Goal: Task Accomplishment & Management: Manage account settings

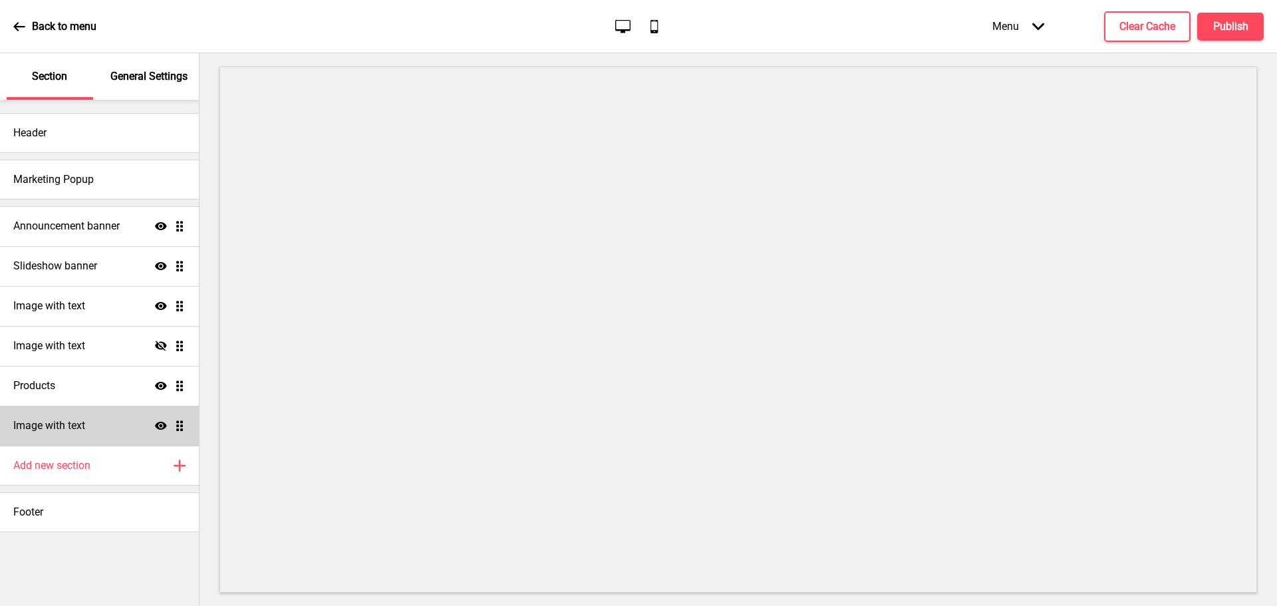
click at [97, 442] on div "Image with text Show Drag" at bounding box center [99, 426] width 199 height 40
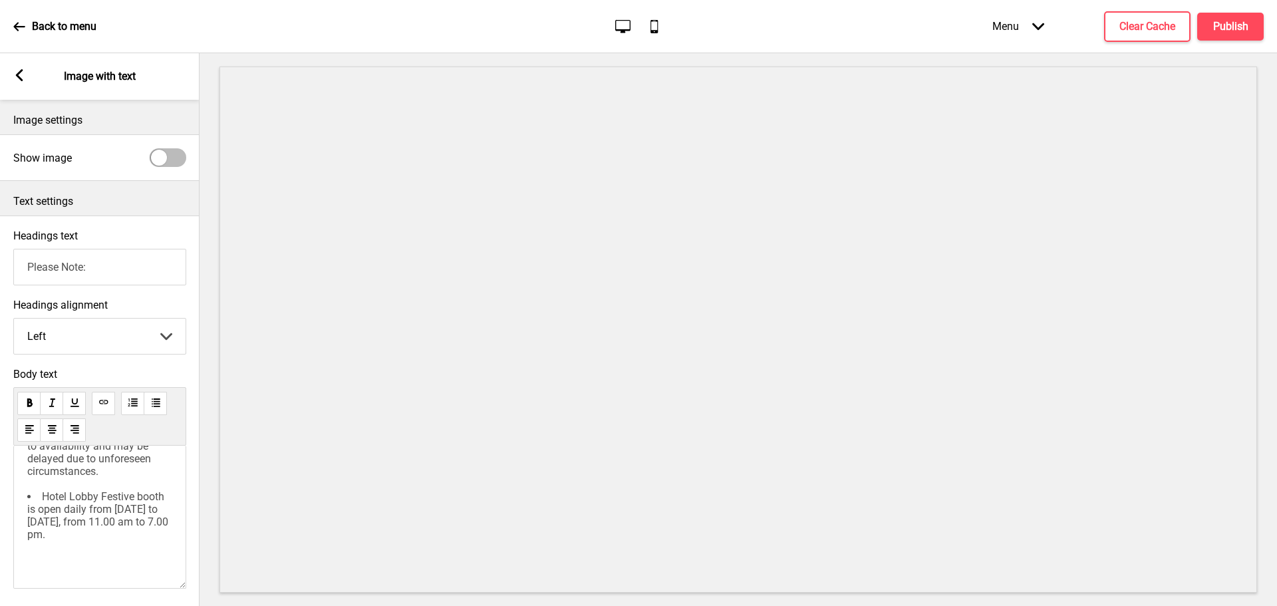
click at [113, 475] on div "﻿ Pre-orders should be made at least 6 working days before collection. Delivery…" at bounding box center [99, 414] width 145 height 299
click at [110, 501] on li "Delivery times are subject to availability and may be delayed due to unforeseen…" at bounding box center [99, 475] width 145 height 51
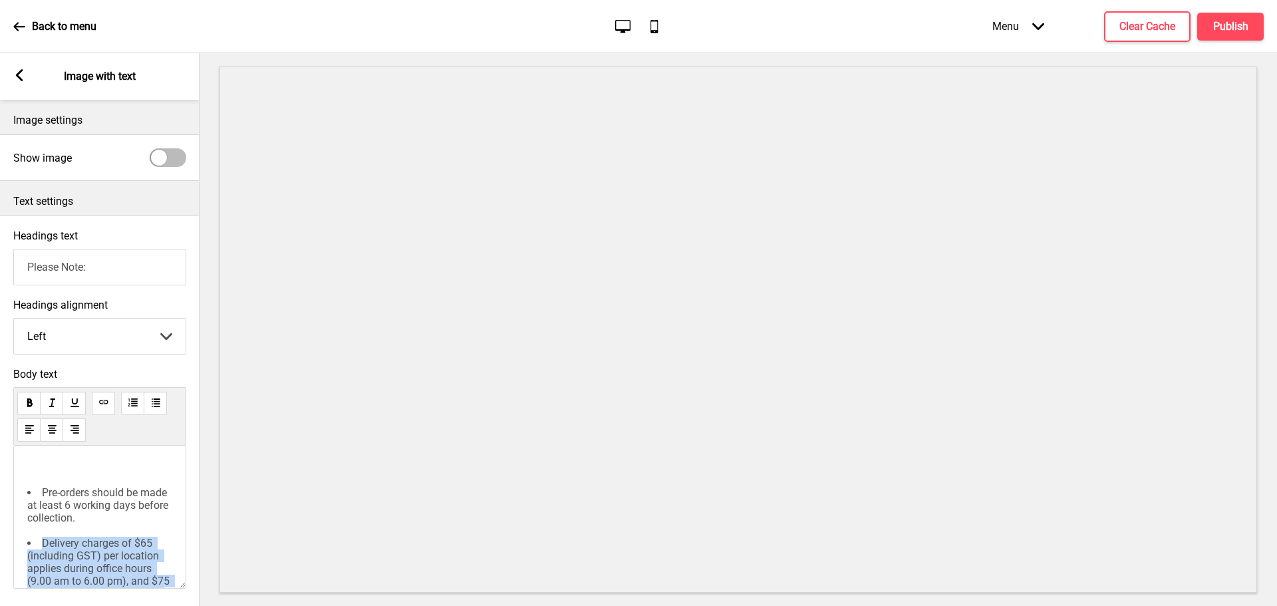
click at [28, 550] on span "Delivery charges of $65 (including GST) per location applies during office hour…" at bounding box center [99, 575] width 145 height 76
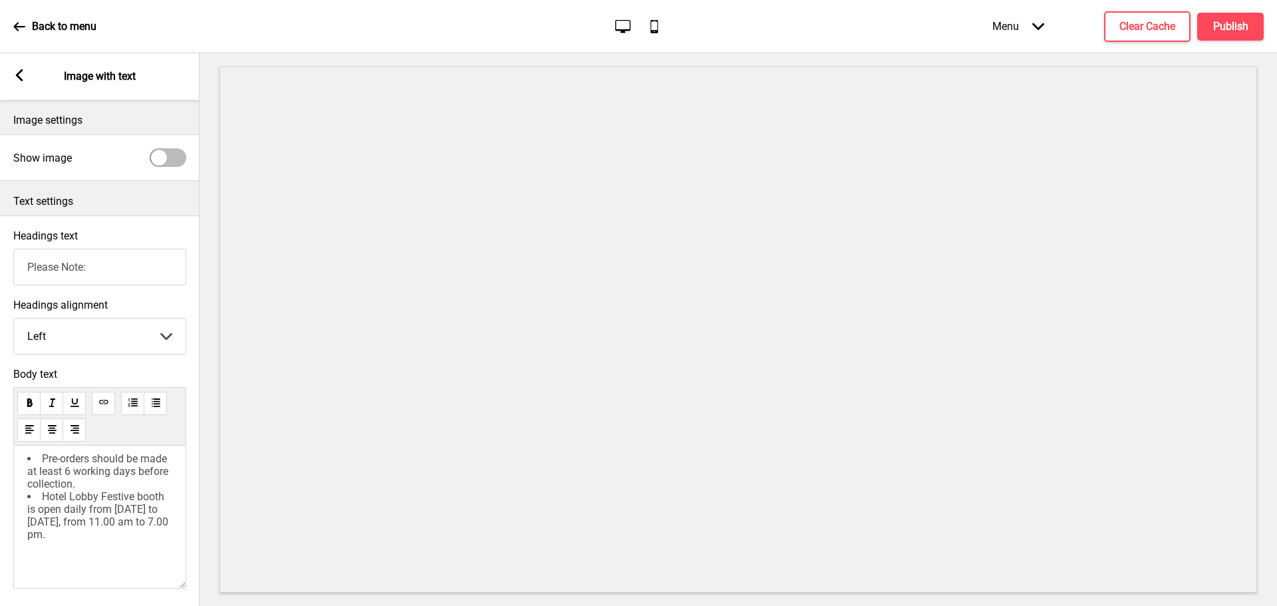
click at [124, 539] on li "Hotel Lobby Festive booth is open daily from [DATE] to [DATE], from 11.00 am to…" at bounding box center [99, 515] width 145 height 51
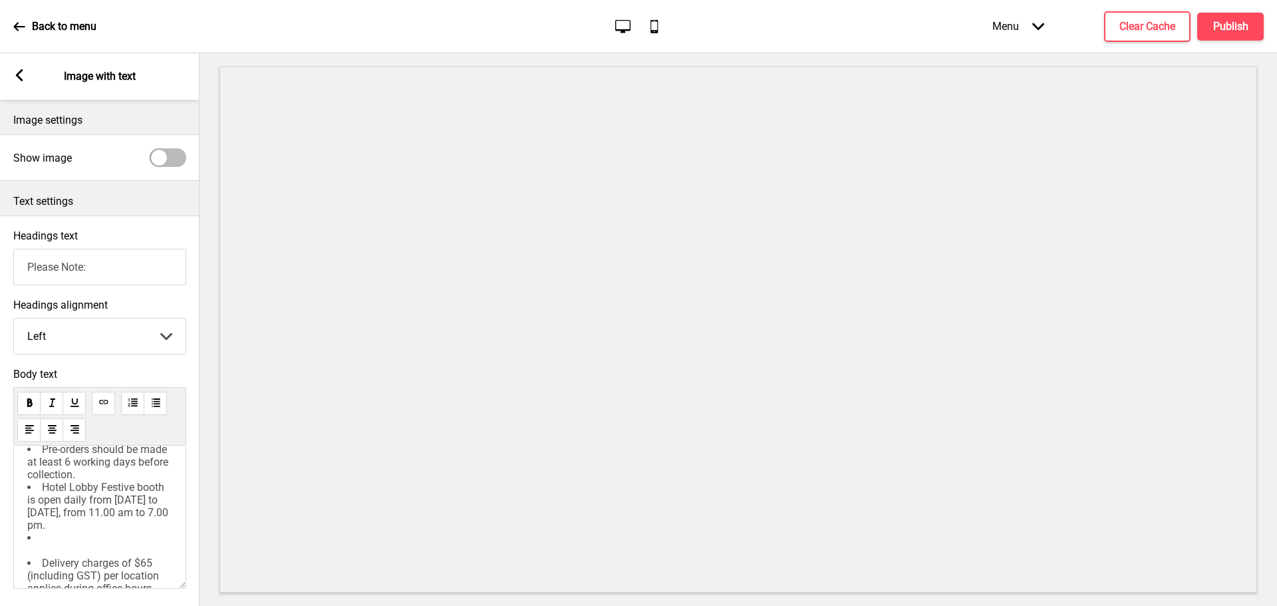
scroll to position [67, 0]
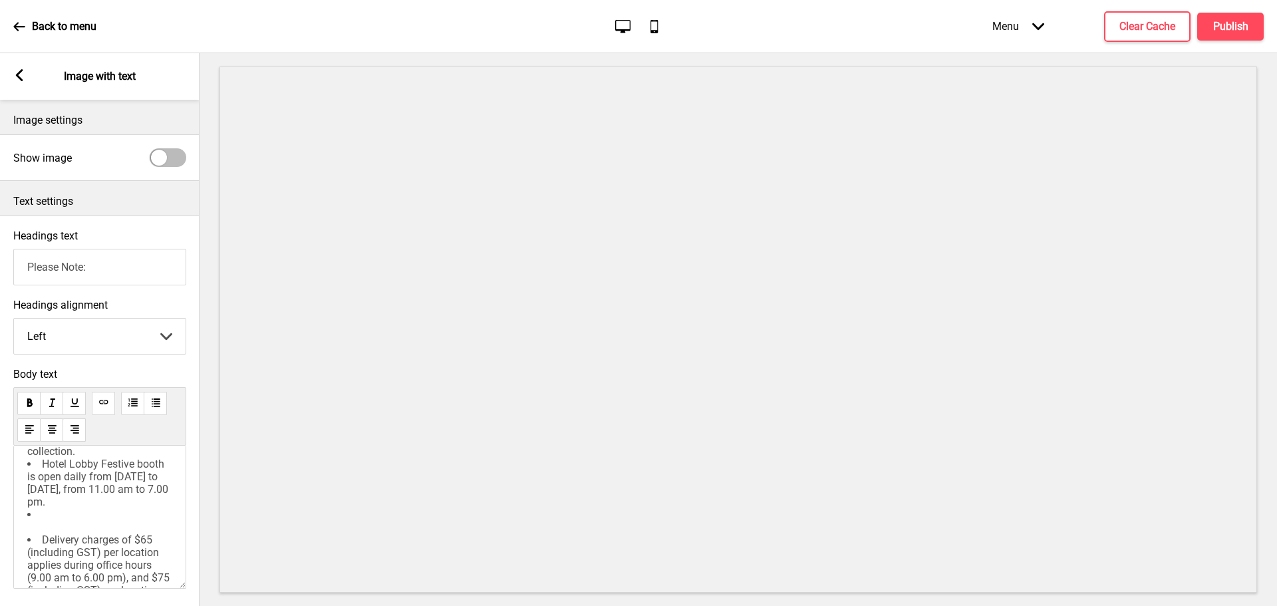
click at [63, 534] on li at bounding box center [99, 520] width 145 height 25
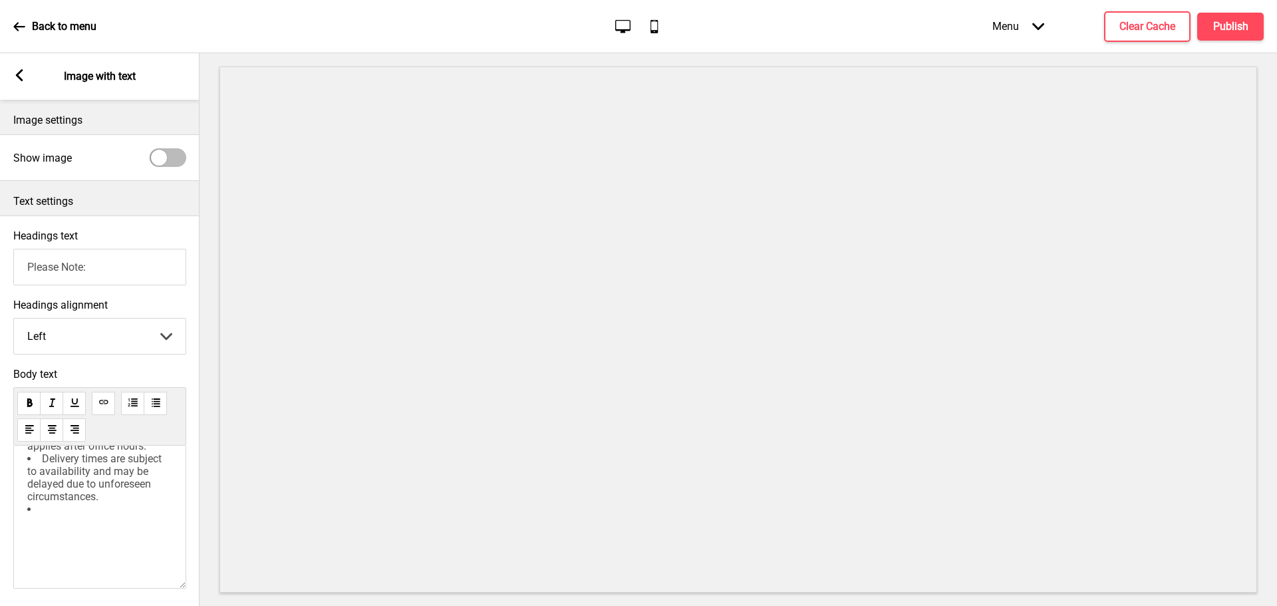
scroll to position [200, 0]
click at [54, 544] on li at bounding box center [99, 527] width 145 height 51
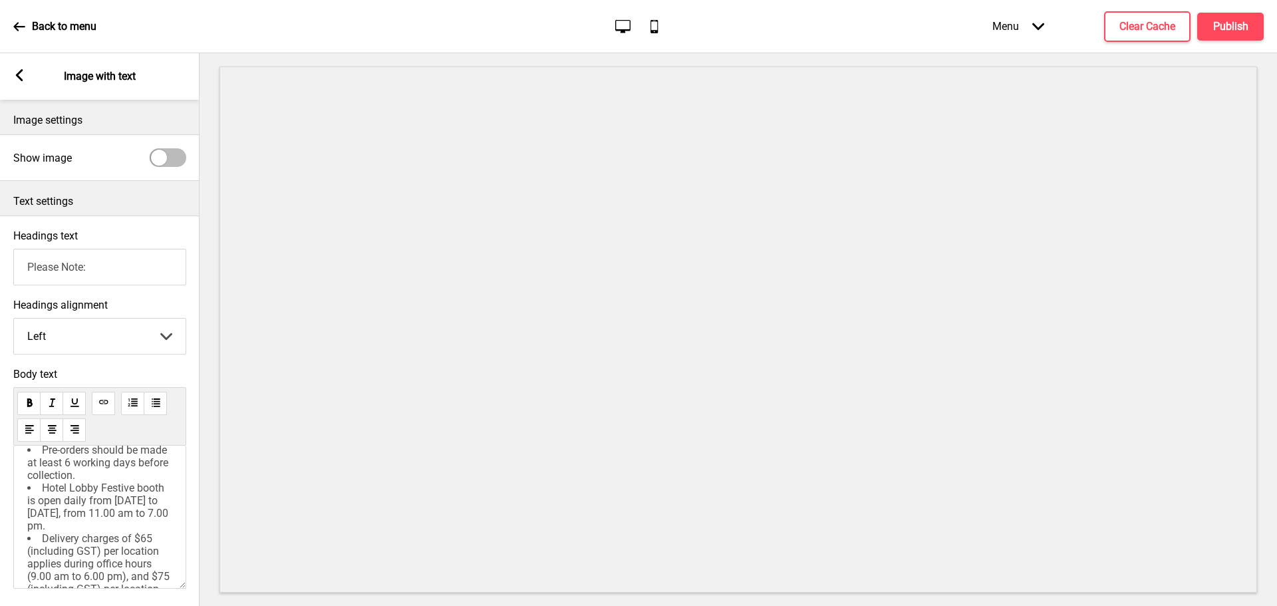
scroll to position [0, 0]
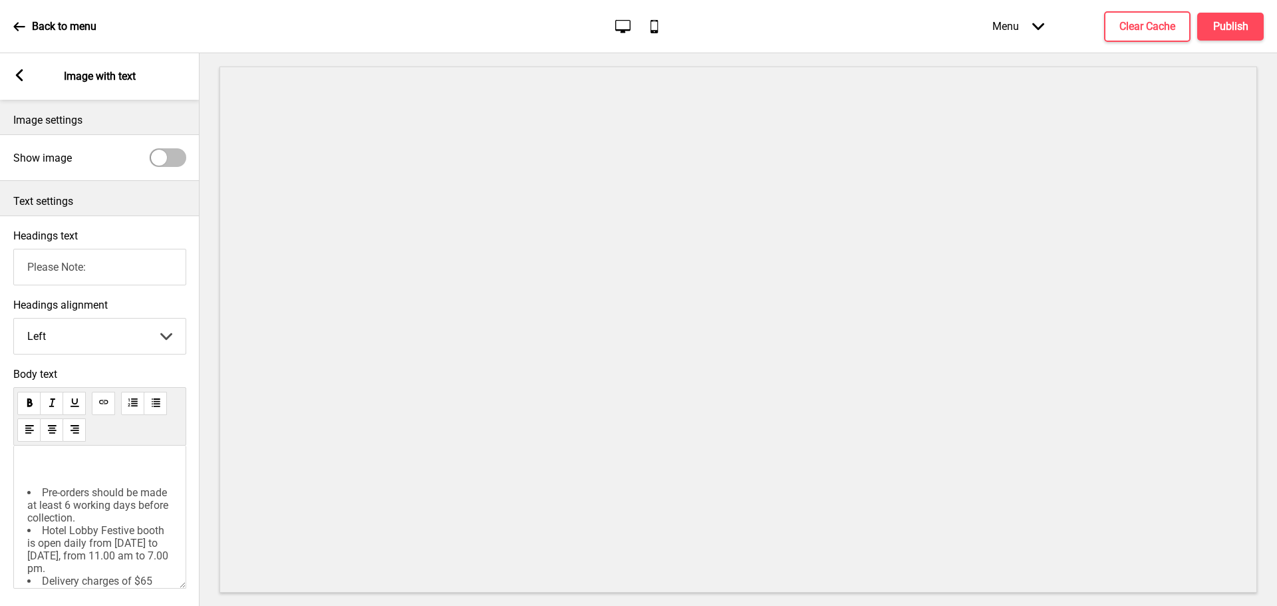
click at [54, 488] on div "﻿ Pre-orders should be made at least 6 working days before collection. Hotel Lo…" at bounding box center [99, 593] width 145 height 261
click at [69, 470] on p "﻿" at bounding box center [99, 469] width 145 height 13
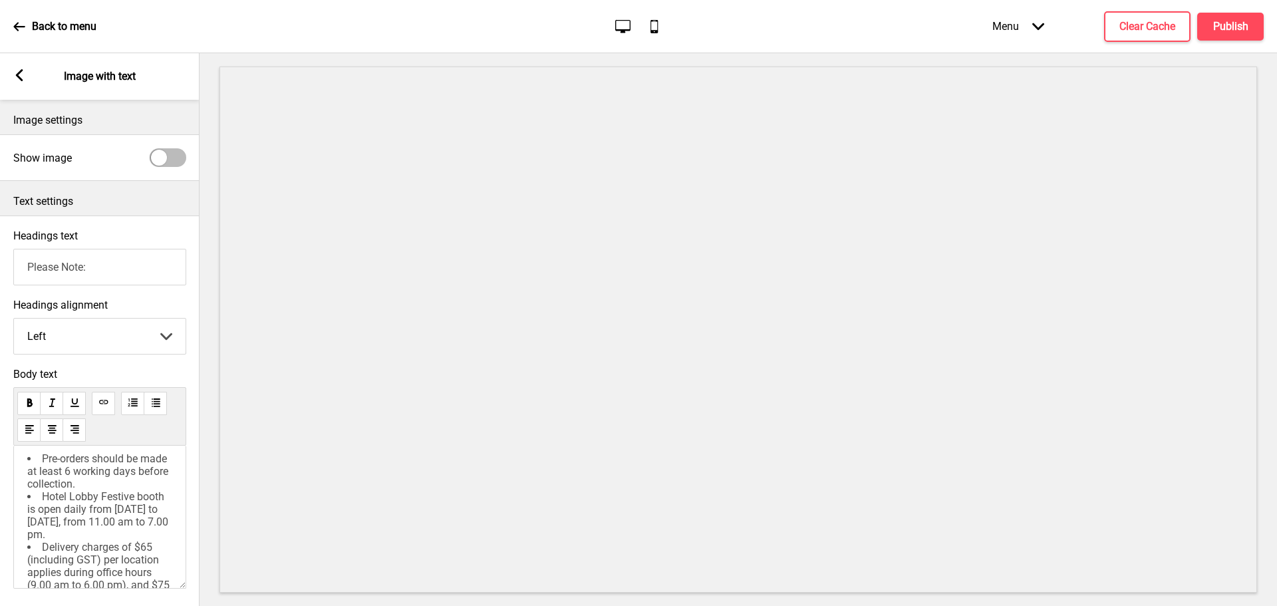
click at [72, 466] on span "Pre-orders should be made at least 6 working days before collection." at bounding box center [99, 471] width 144 height 38
click at [110, 474] on li "Hotel Lobby Festive booth is open daily from [DATE] to [DATE], from 11.00 am to…" at bounding box center [99, 449] width 145 height 51
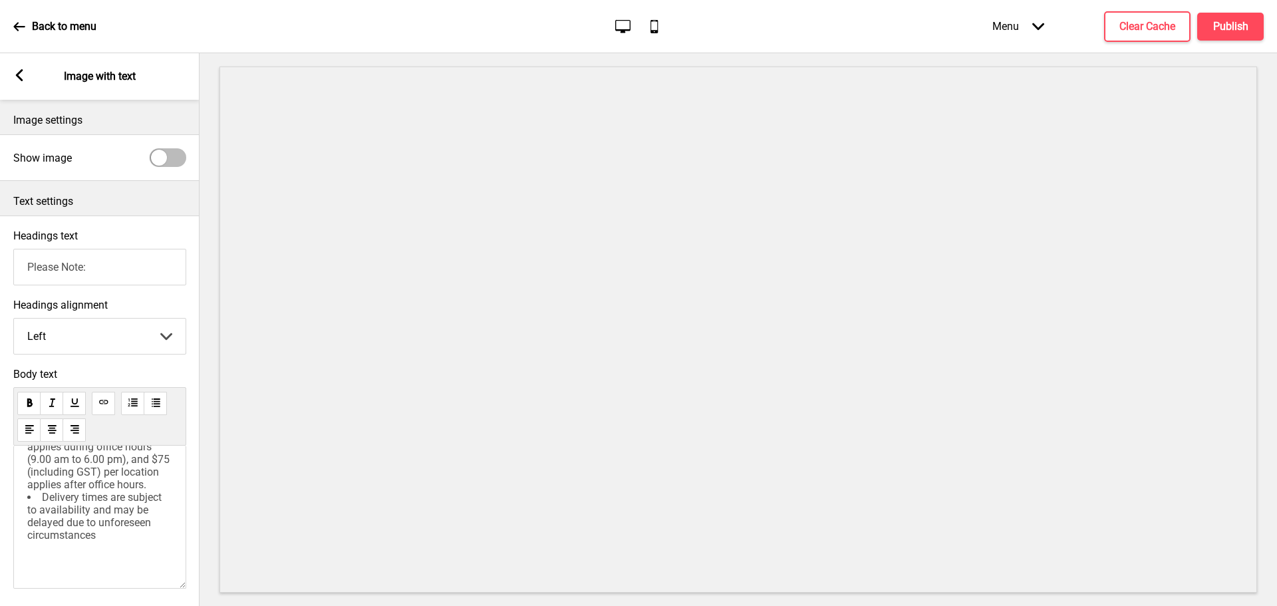
scroll to position [200, 0]
click at [27, 540] on div "Pre-orders should be made at least 6 working days before collection. Hotel Lobb…" at bounding box center [99, 517] width 173 height 143
click at [31, 541] on span "Delivery times are subject to availability and may be delayed due to unforeseen…" at bounding box center [95, 515] width 137 height 51
